Goal: Information Seeking & Learning: Understand process/instructions

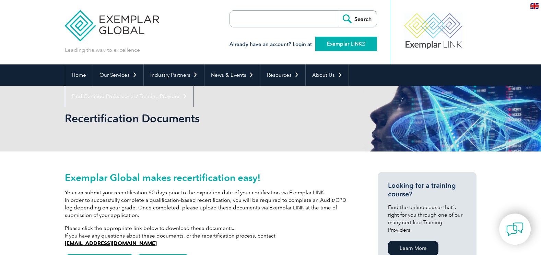
click at [349, 44] on link "Exemplar LINK" at bounding box center [346, 44] width 62 height 14
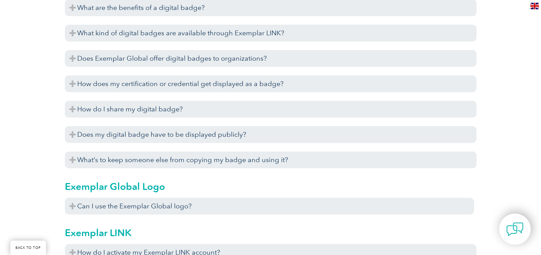
scroll to position [704, 0]
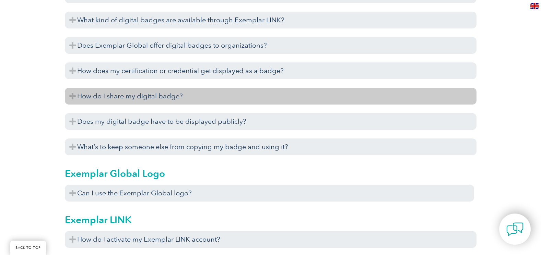
click at [73, 94] on h3 "How do I share my digital badge?" at bounding box center [270, 96] width 411 height 17
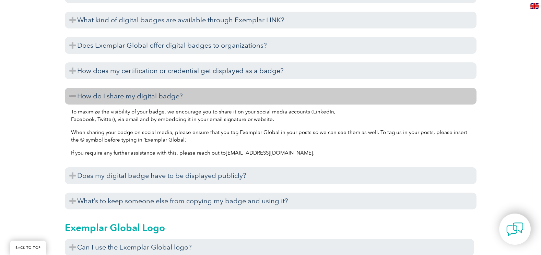
click at [250, 121] on span "To maximize the visibility of your badge, we encourage you to share it on your …" at bounding box center [203, 116] width 264 height 14
